Goal: Information Seeking & Learning: Compare options

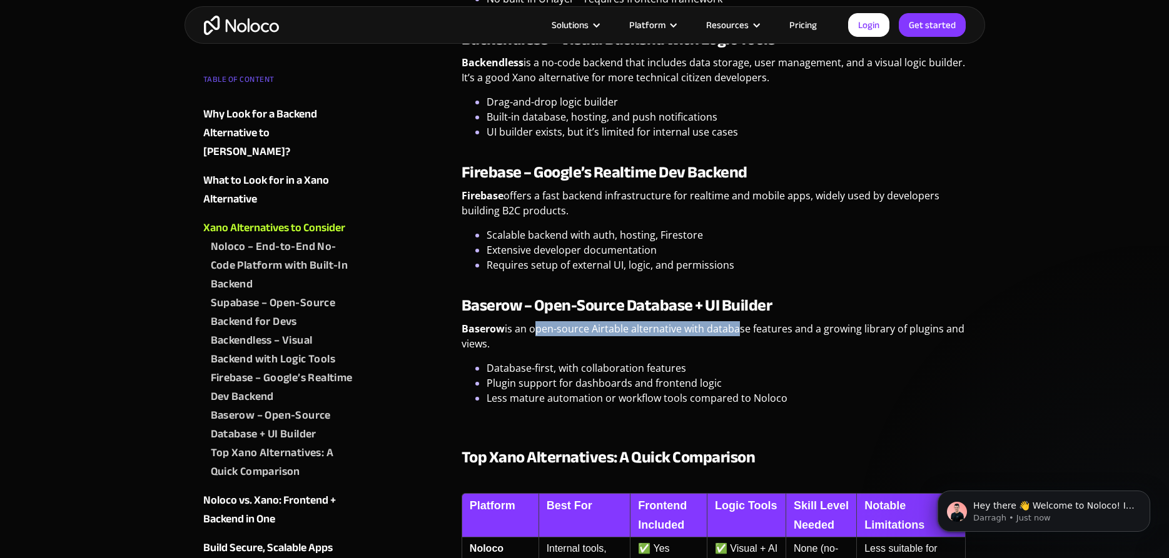
drag, startPoint x: 532, startPoint y: 317, endPoint x: 732, endPoint y: 318, distance: 199.5
click at [732, 321] on p "Baserow is an open-source Airtable alternative with database features and a gro…" at bounding box center [714, 340] width 505 height 39
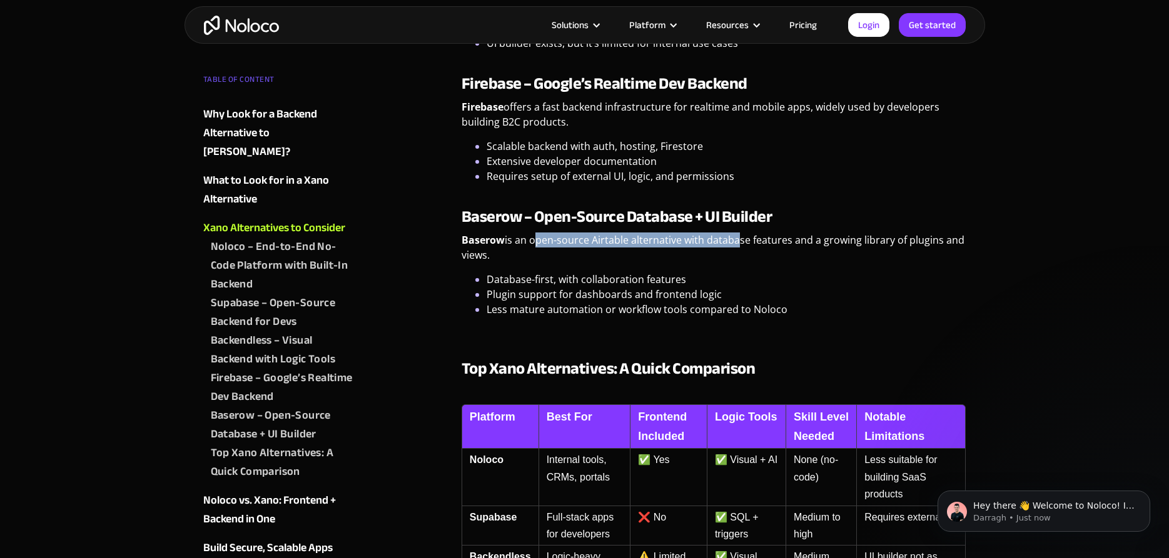
scroll to position [2041, 0]
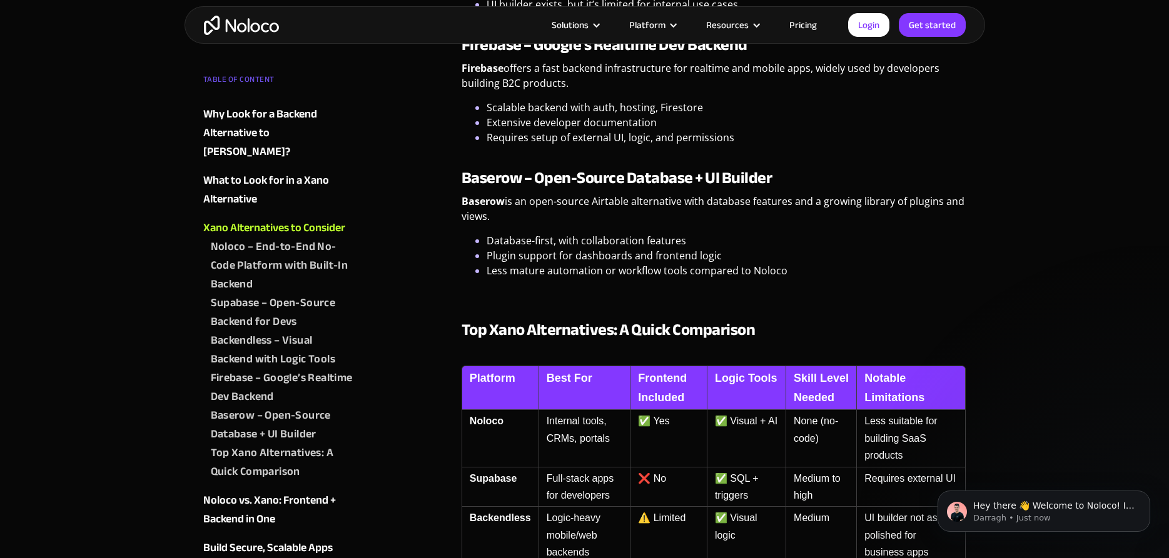
click at [591, 411] on td "Internal tools, CRMs, portals" at bounding box center [584, 438] width 92 height 57
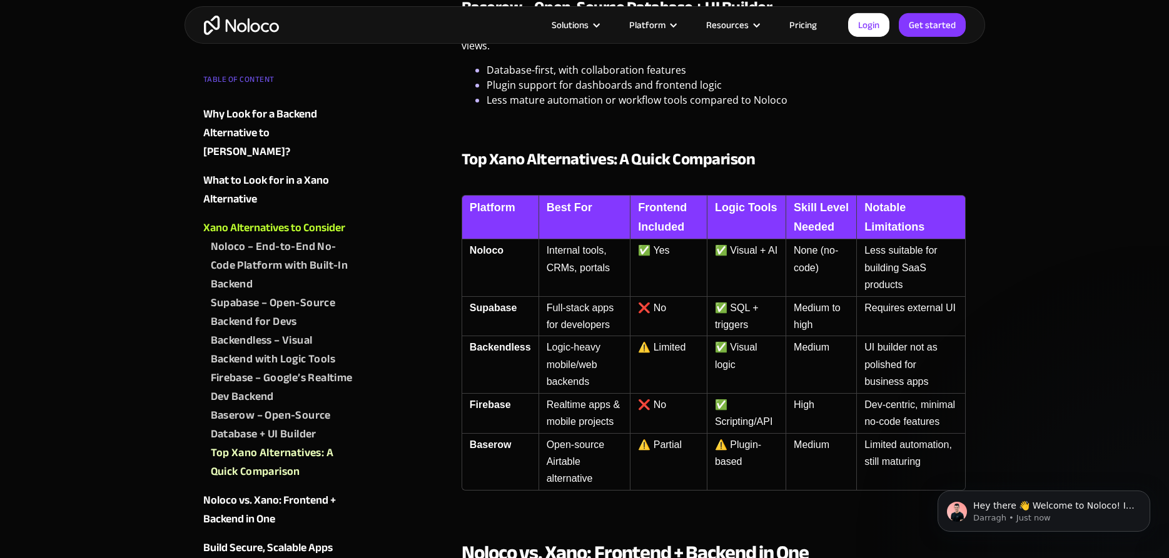
scroll to position [2233, 0]
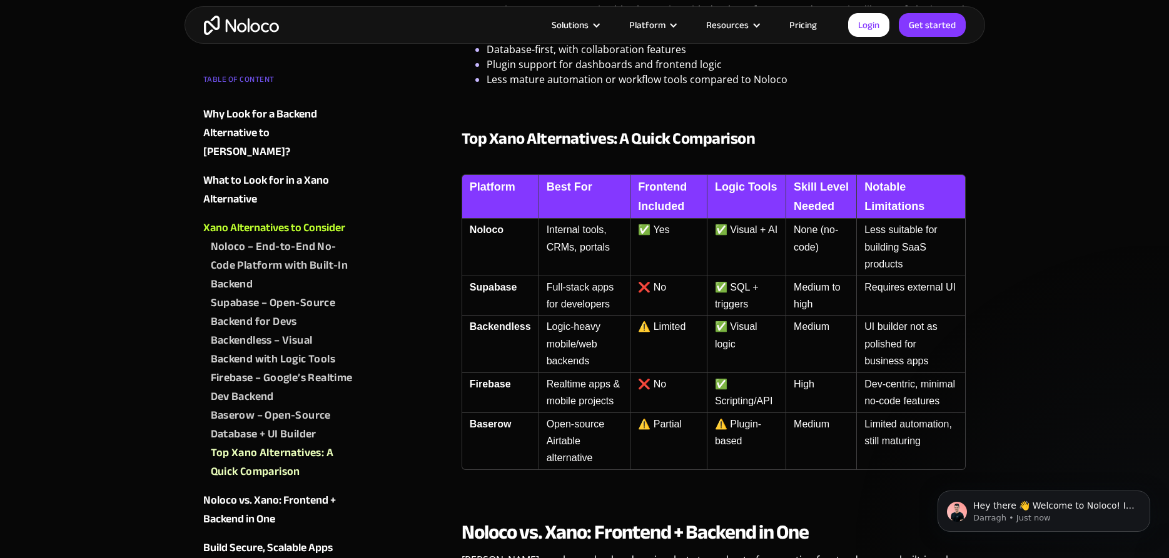
click at [604, 464] on td "Open-source Airtable alternative" at bounding box center [584, 441] width 92 height 57
click at [747, 440] on td "⚠️ Plugin-based" at bounding box center [746, 441] width 79 height 57
click at [814, 426] on td "Medium" at bounding box center [821, 441] width 71 height 57
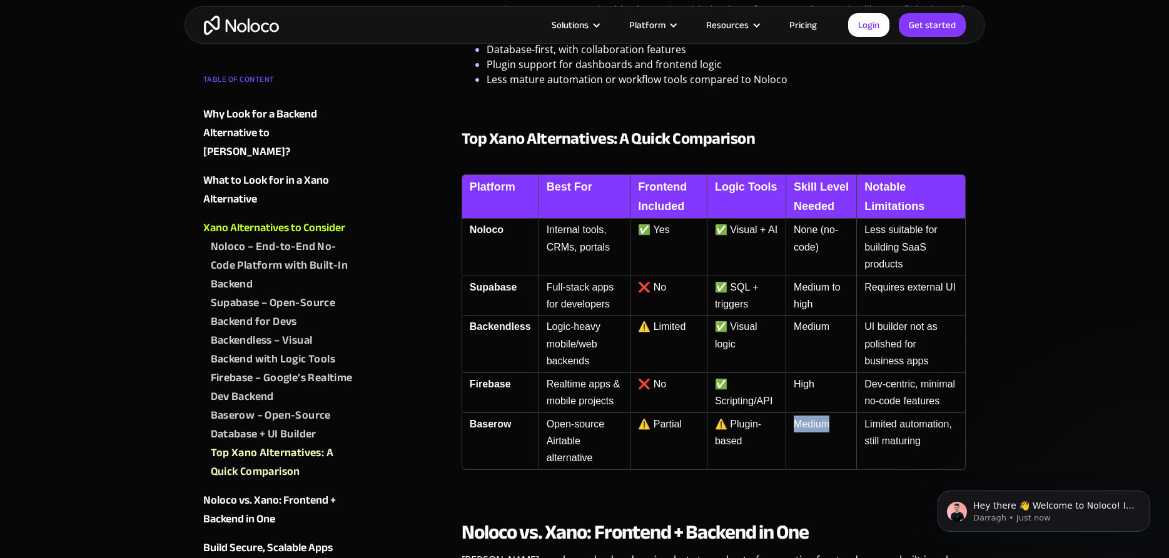
click at [814, 426] on td "Medium" at bounding box center [821, 441] width 71 height 57
click at [885, 438] on td "Limited automation, still maturing" at bounding box center [910, 441] width 109 height 57
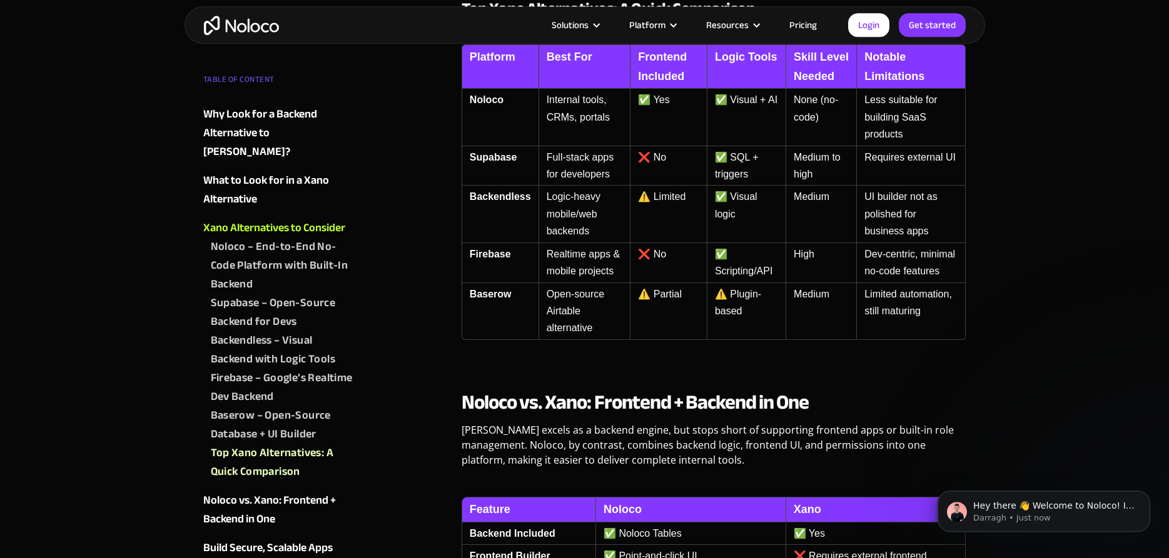
scroll to position [2552, 0]
